Goal: Task Accomplishment & Management: Manage account settings

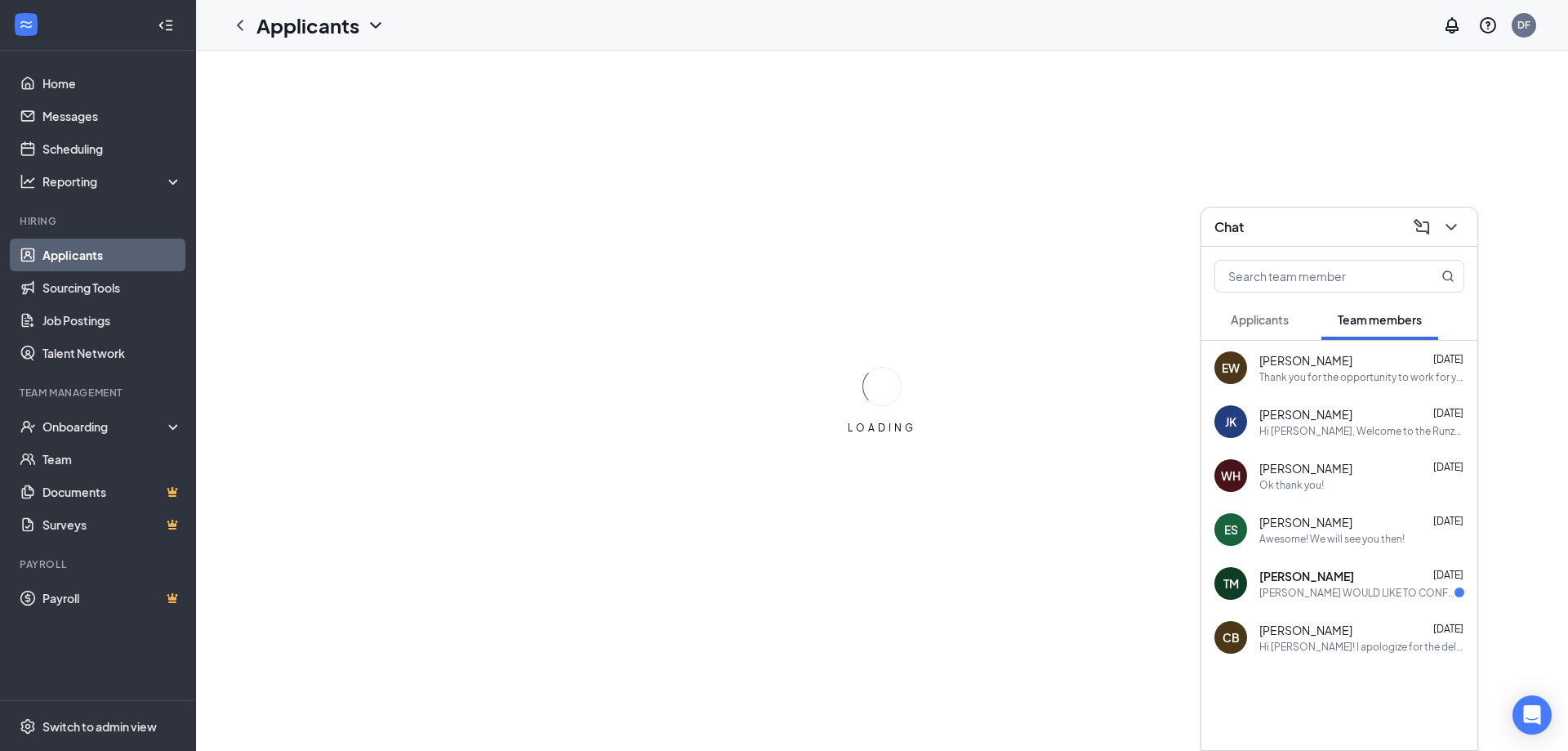
click at [1255, 323] on span "Applicants" at bounding box center [1260, 319] width 58 height 15
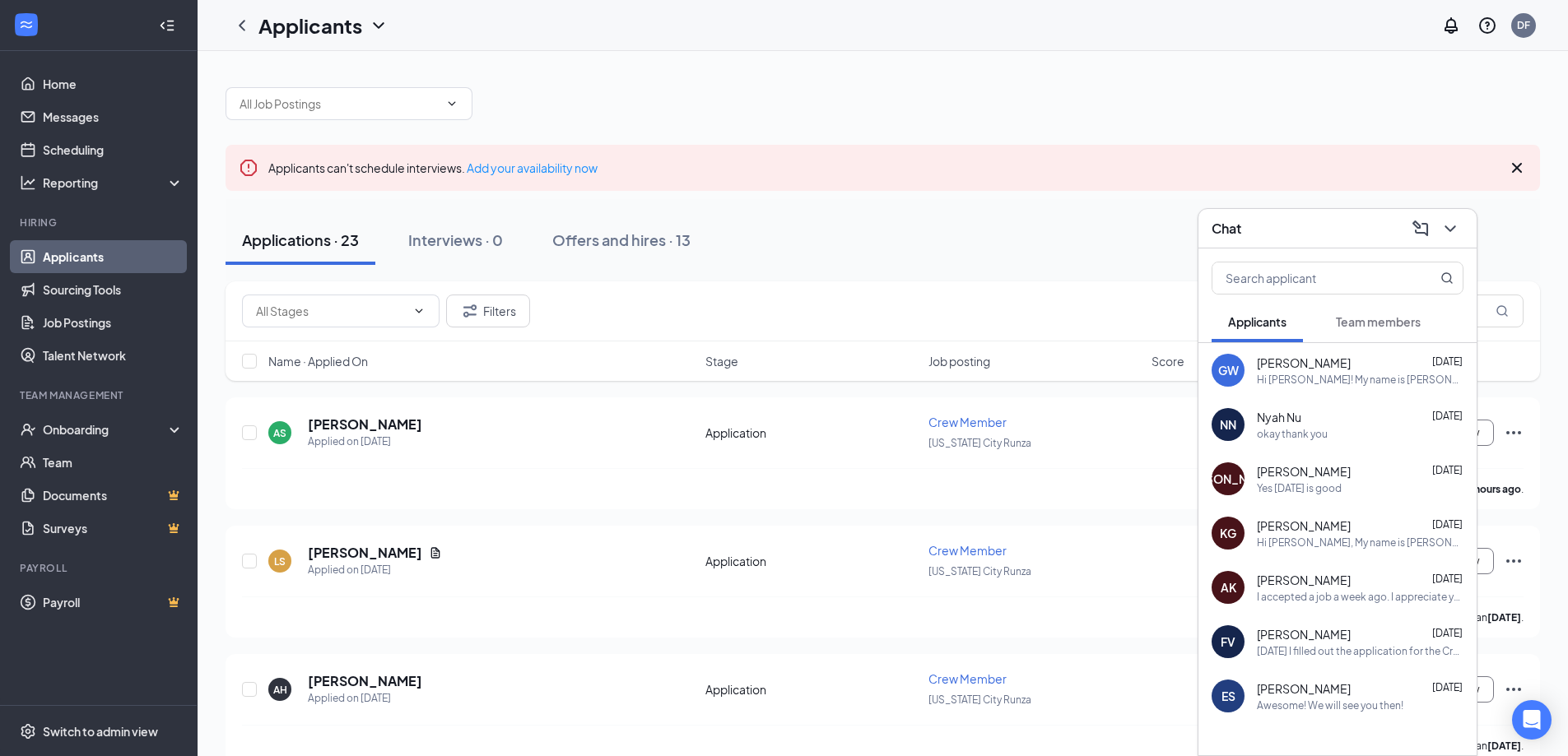
click at [1329, 241] on div "Chat" at bounding box center [1337, 229] width 278 height 39
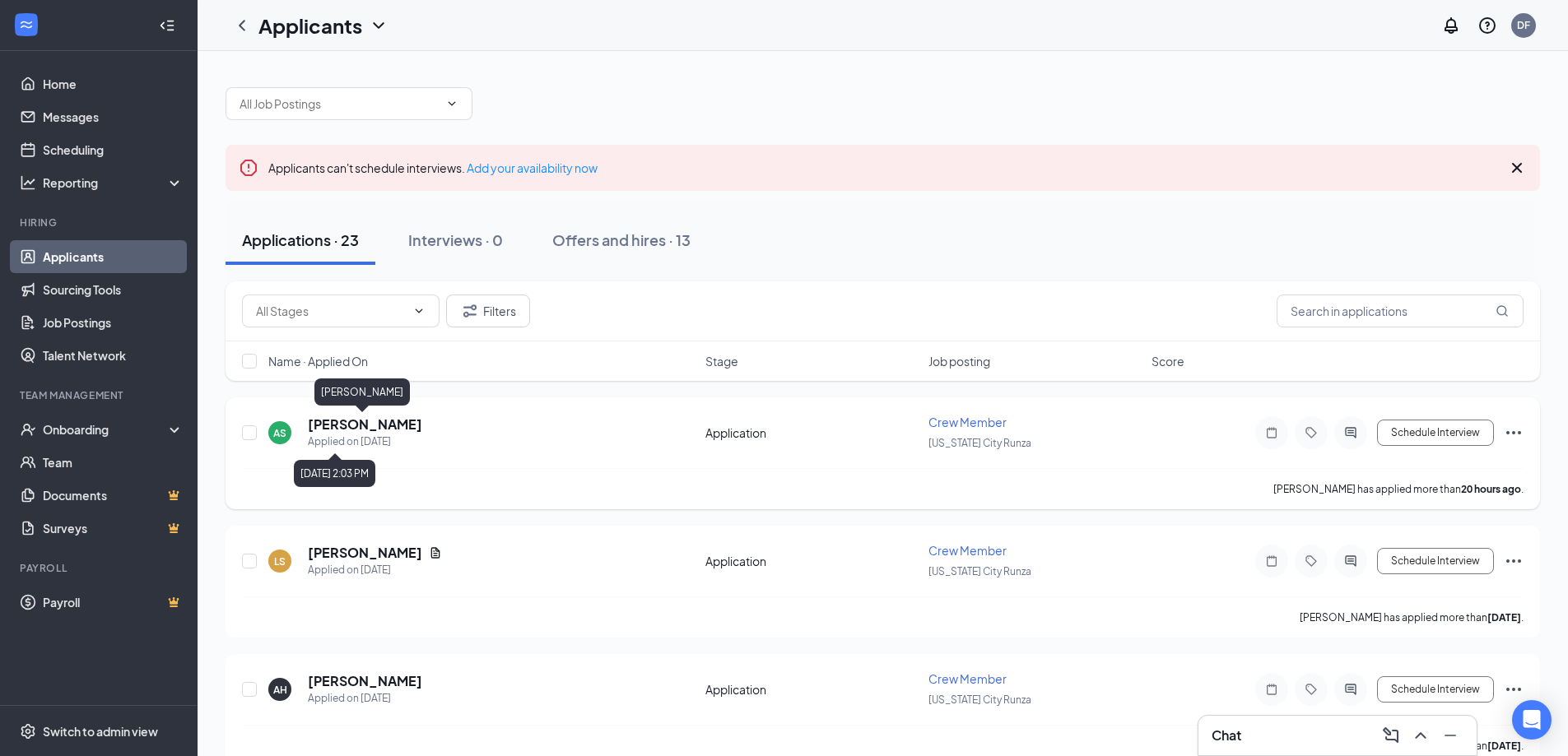
click at [350, 430] on h5 "[PERSON_NAME]" at bounding box center [365, 424] width 114 height 18
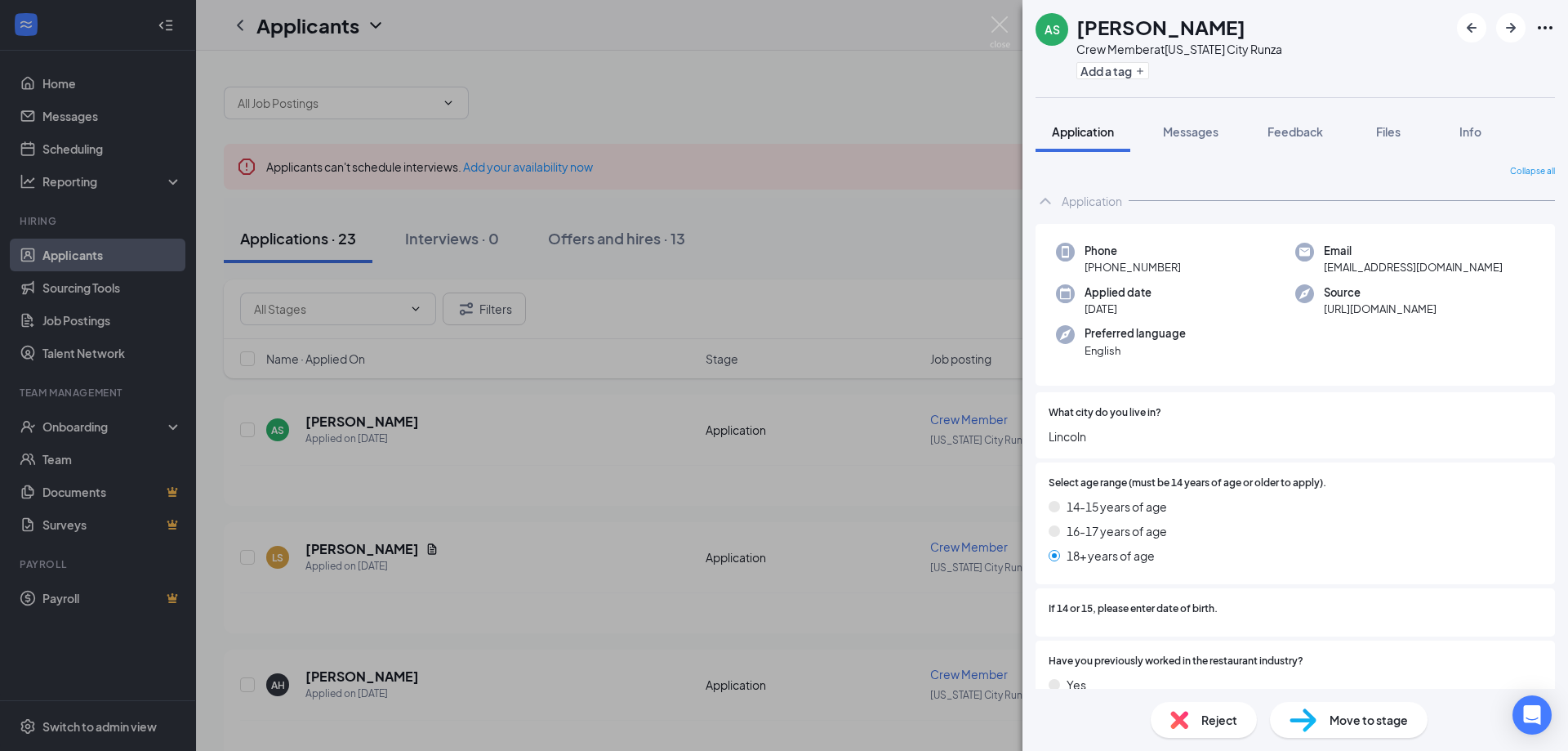
click at [981, 22] on div "AS [PERSON_NAME] Crew Member at [US_STATE][GEOGRAPHIC_DATA] Runza Add a tag App…" at bounding box center [784, 375] width 1568 height 751
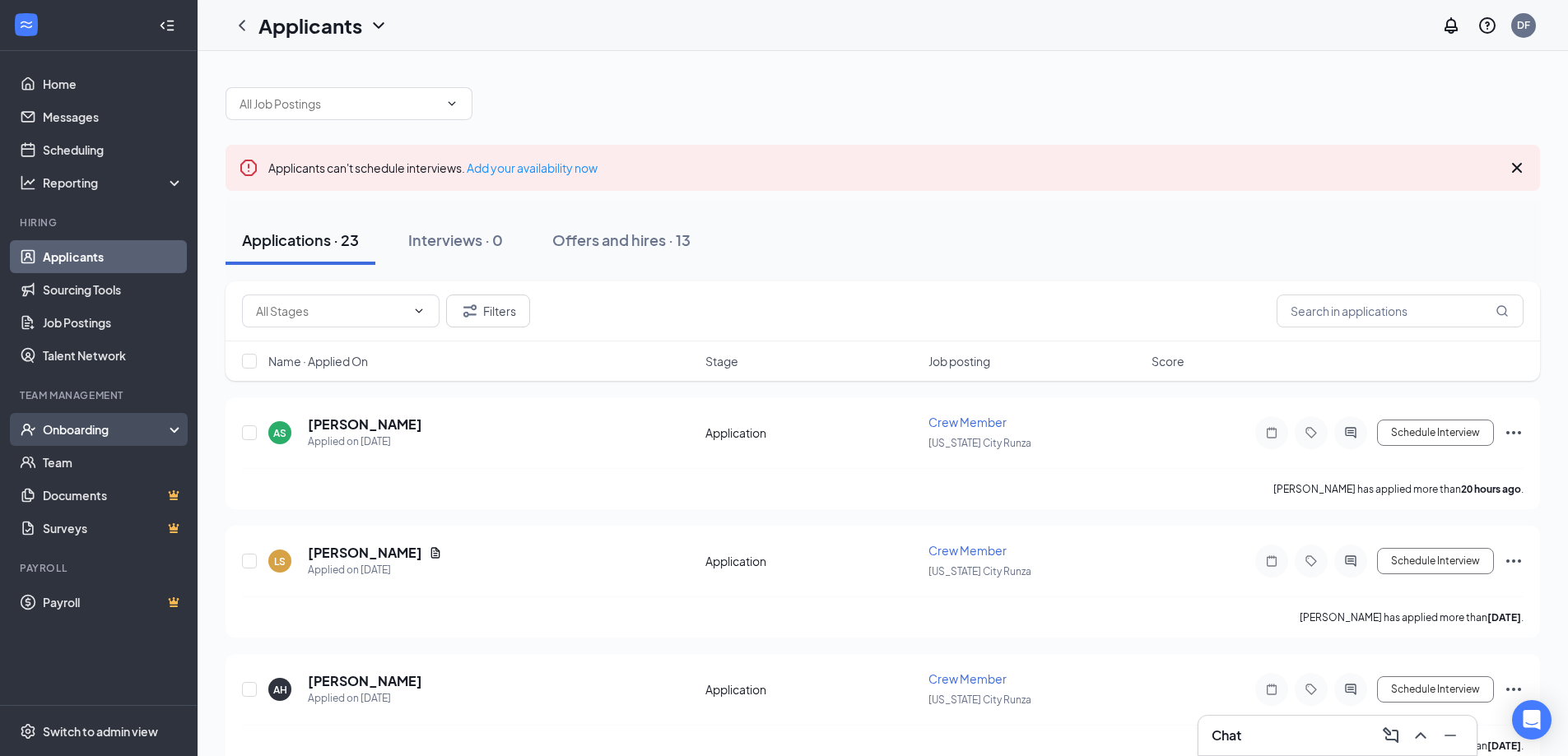
click at [100, 428] on div "Onboarding" at bounding box center [106, 430] width 127 height 17
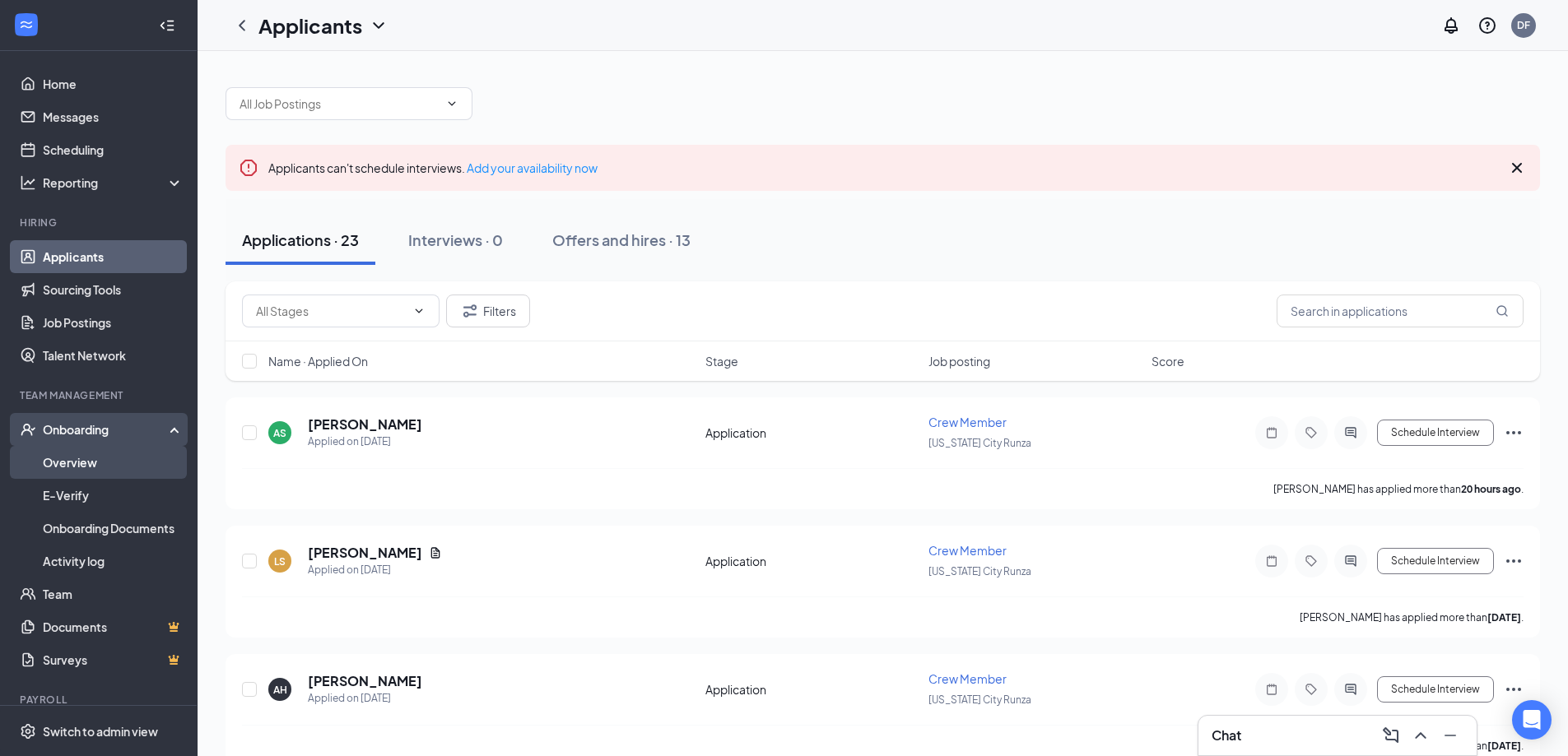
click at [102, 463] on link "Overview" at bounding box center [113, 462] width 141 height 33
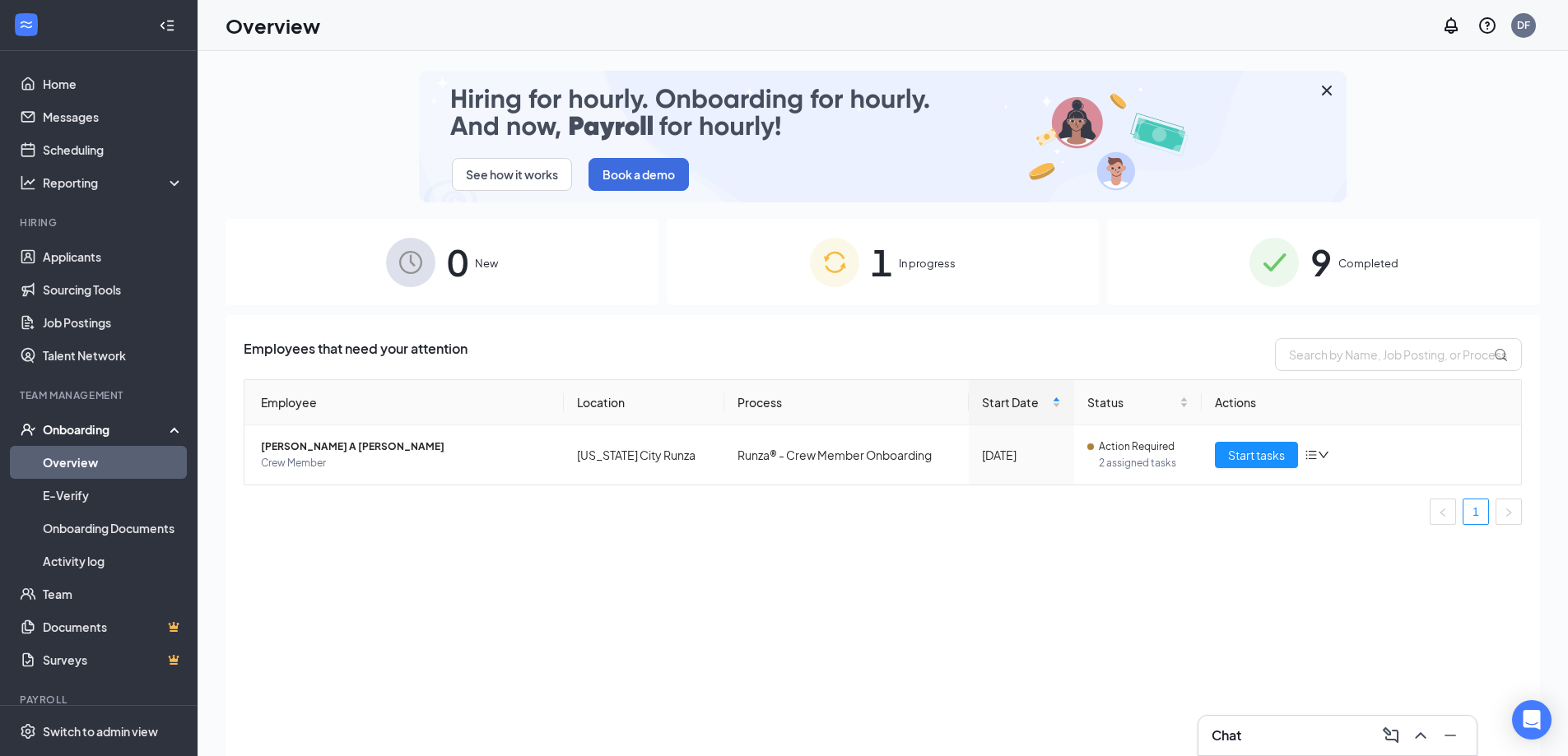
click at [894, 267] on div "1 In progress" at bounding box center [883, 262] width 433 height 86
